Goal: Task Accomplishment & Management: Manage account settings

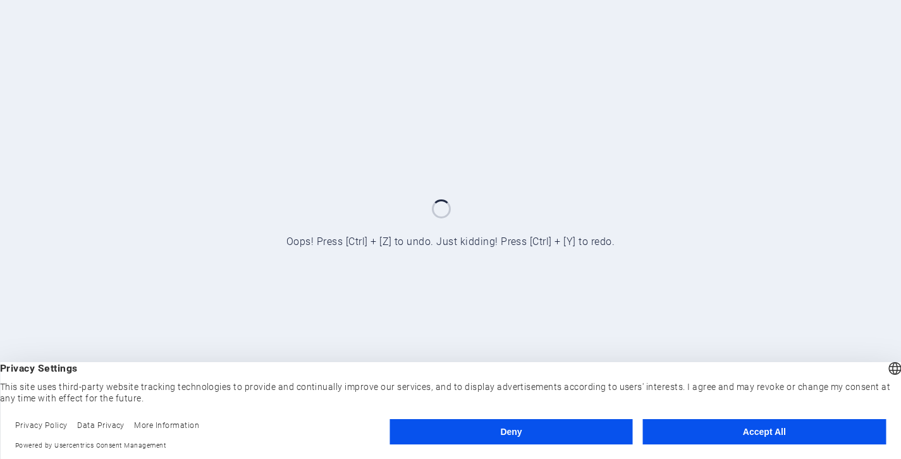
click at [525, 435] on button "Deny" at bounding box center [511, 431] width 243 height 25
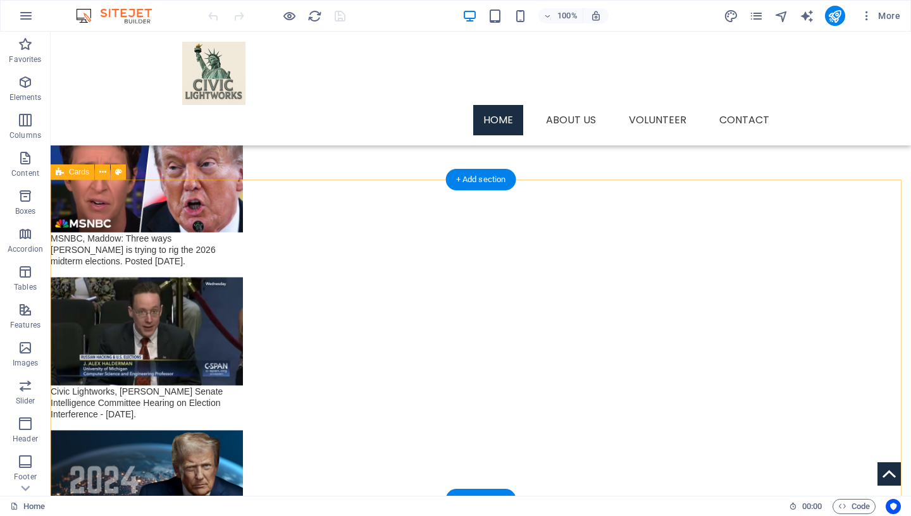
scroll to position [1822, 0]
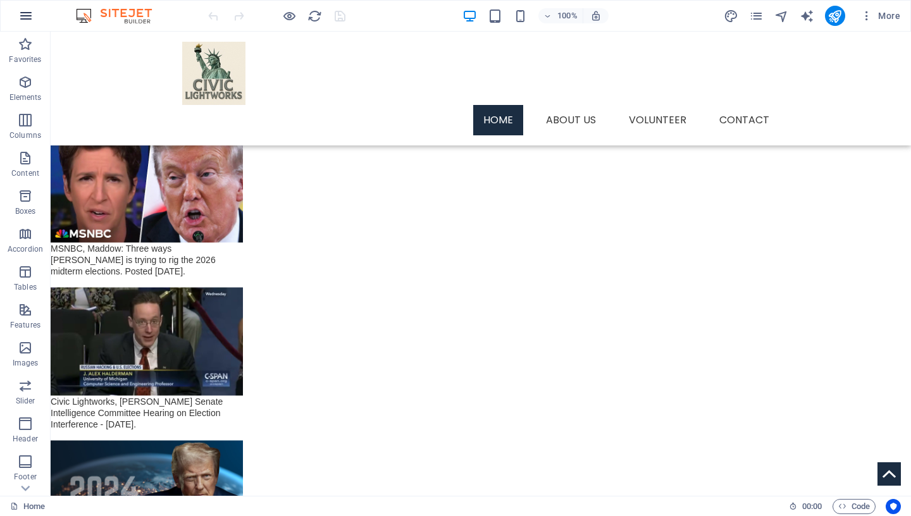
click at [33, 14] on icon "button" at bounding box center [25, 15] width 15 height 15
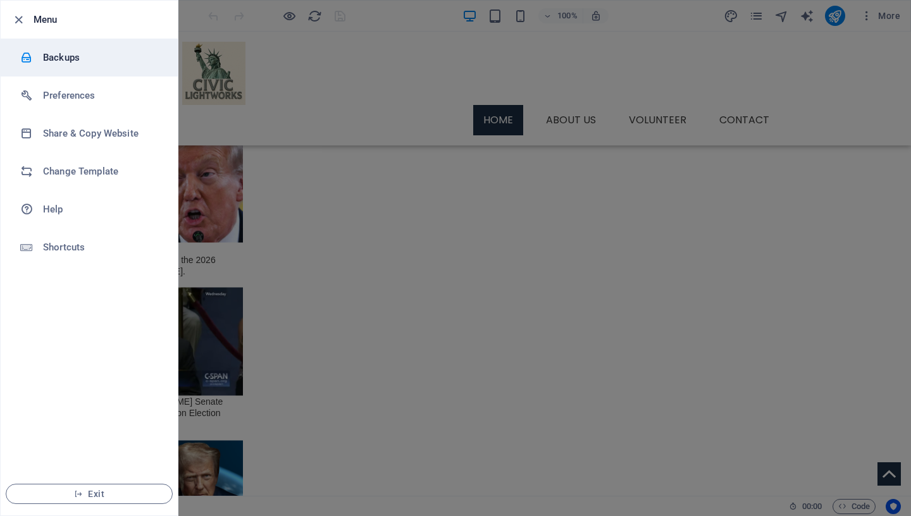
click at [70, 57] on h6 "Backups" at bounding box center [101, 57] width 117 height 15
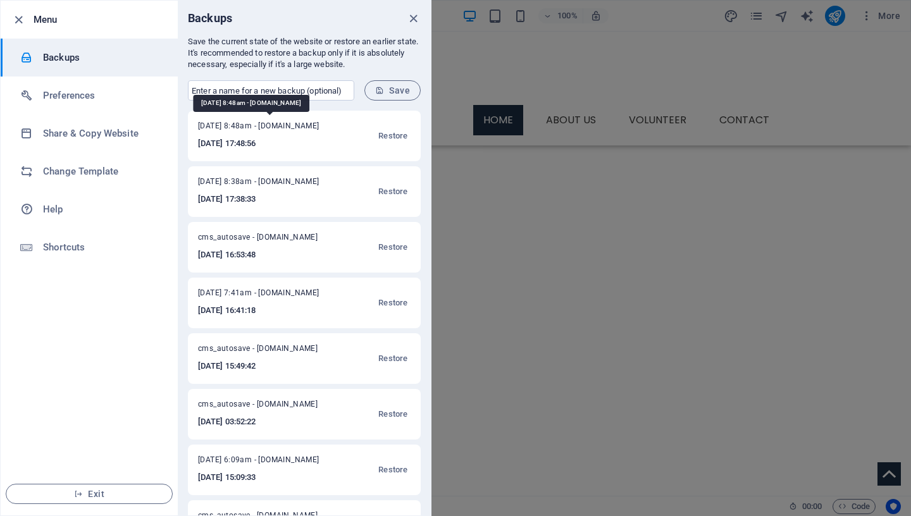
drag, startPoint x: 199, startPoint y: 128, endPoint x: 262, endPoint y: 130, distance: 63.9
click at [262, 130] on span "[DATE] 8:48am - [DOMAIN_NAME]" at bounding box center [266, 128] width 137 height 15
copy span "[DATE],"
click at [238, 96] on input "text" at bounding box center [271, 90] width 166 height 20
paste input "[DATE],"
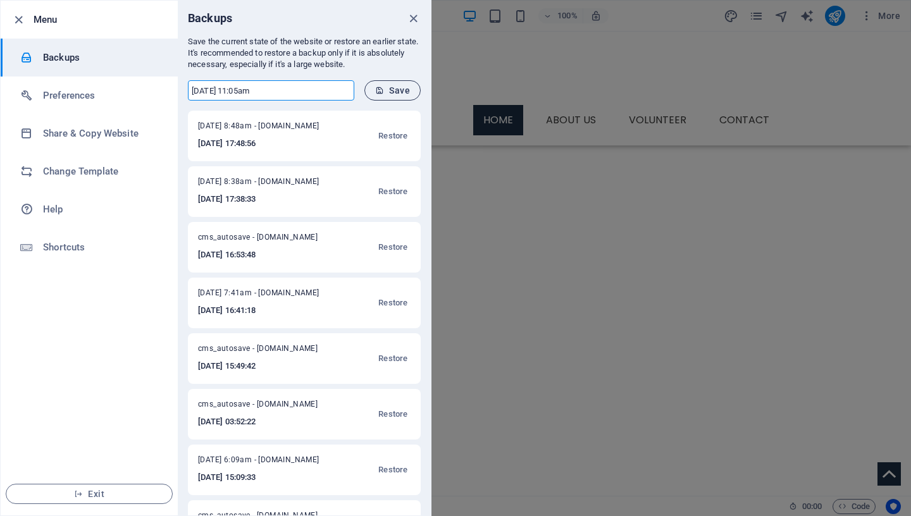
type input "[DATE] 11:05am"
click at [399, 93] on span "Save" at bounding box center [392, 90] width 35 height 10
click at [16, 18] on icon "button" at bounding box center [18, 20] width 15 height 15
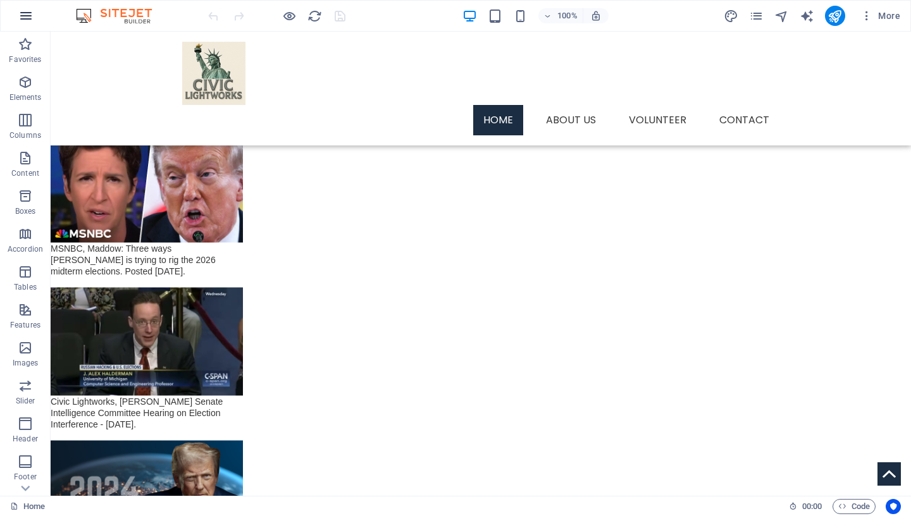
click at [20, 18] on icon "button" at bounding box center [25, 15] width 15 height 15
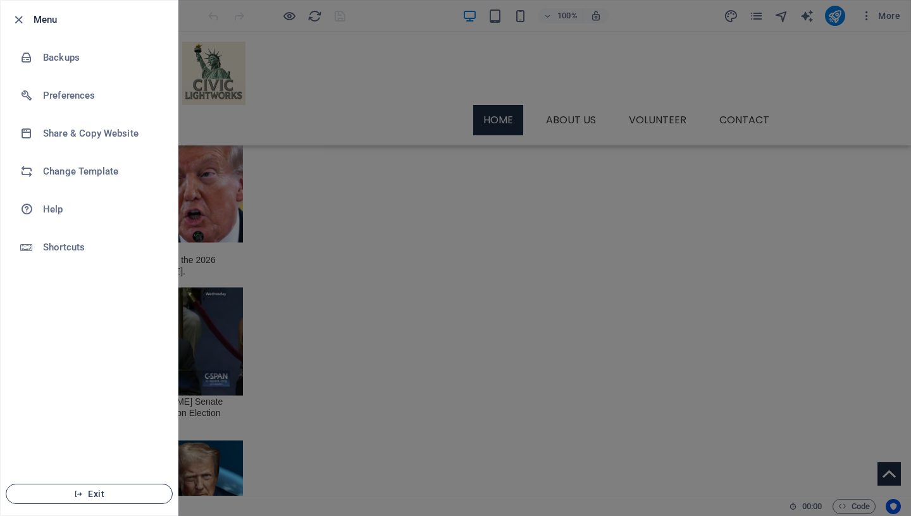
click at [80, 458] on icon "button" at bounding box center [78, 494] width 9 height 9
